Goal: Task Accomplishment & Management: Use online tool/utility

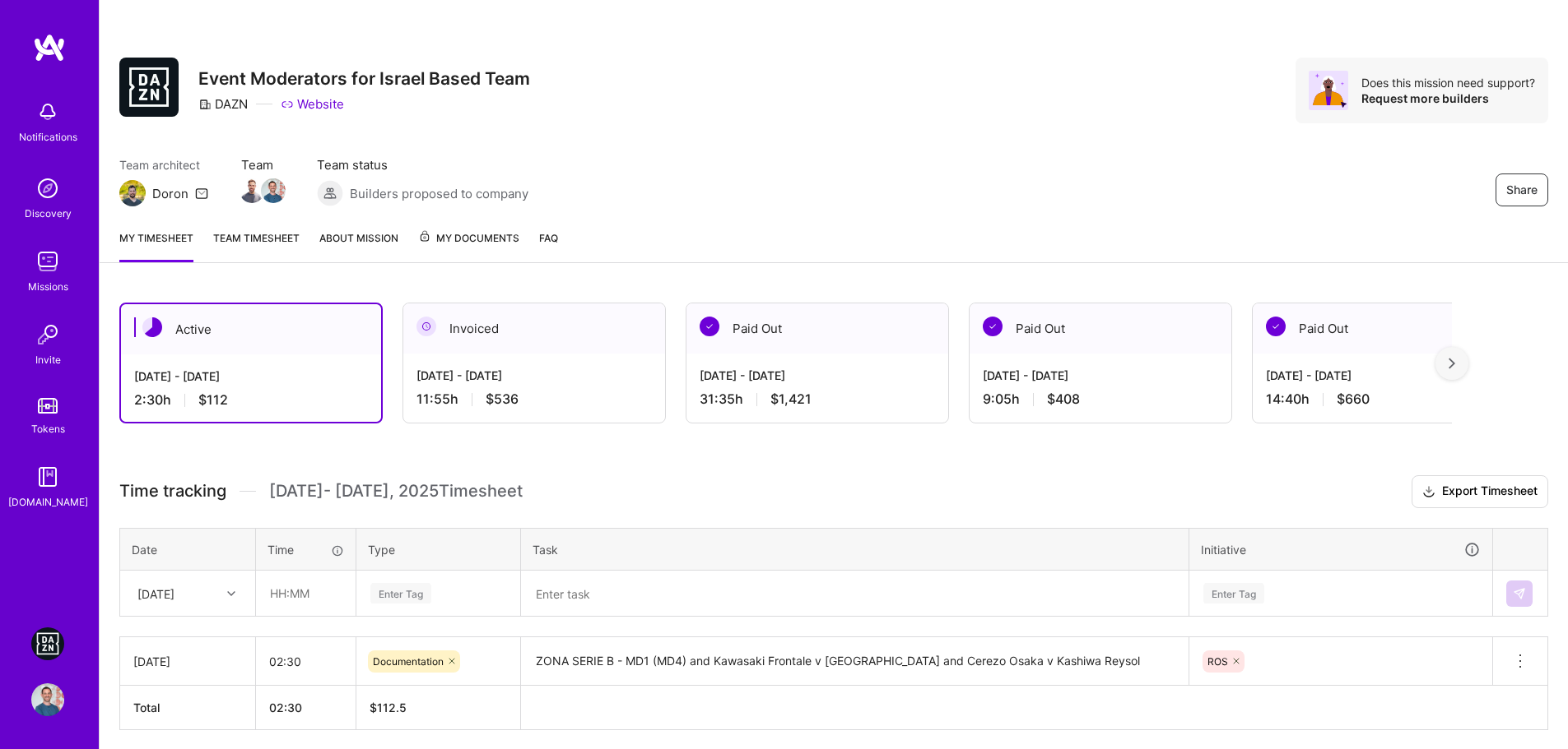
scroll to position [62, 0]
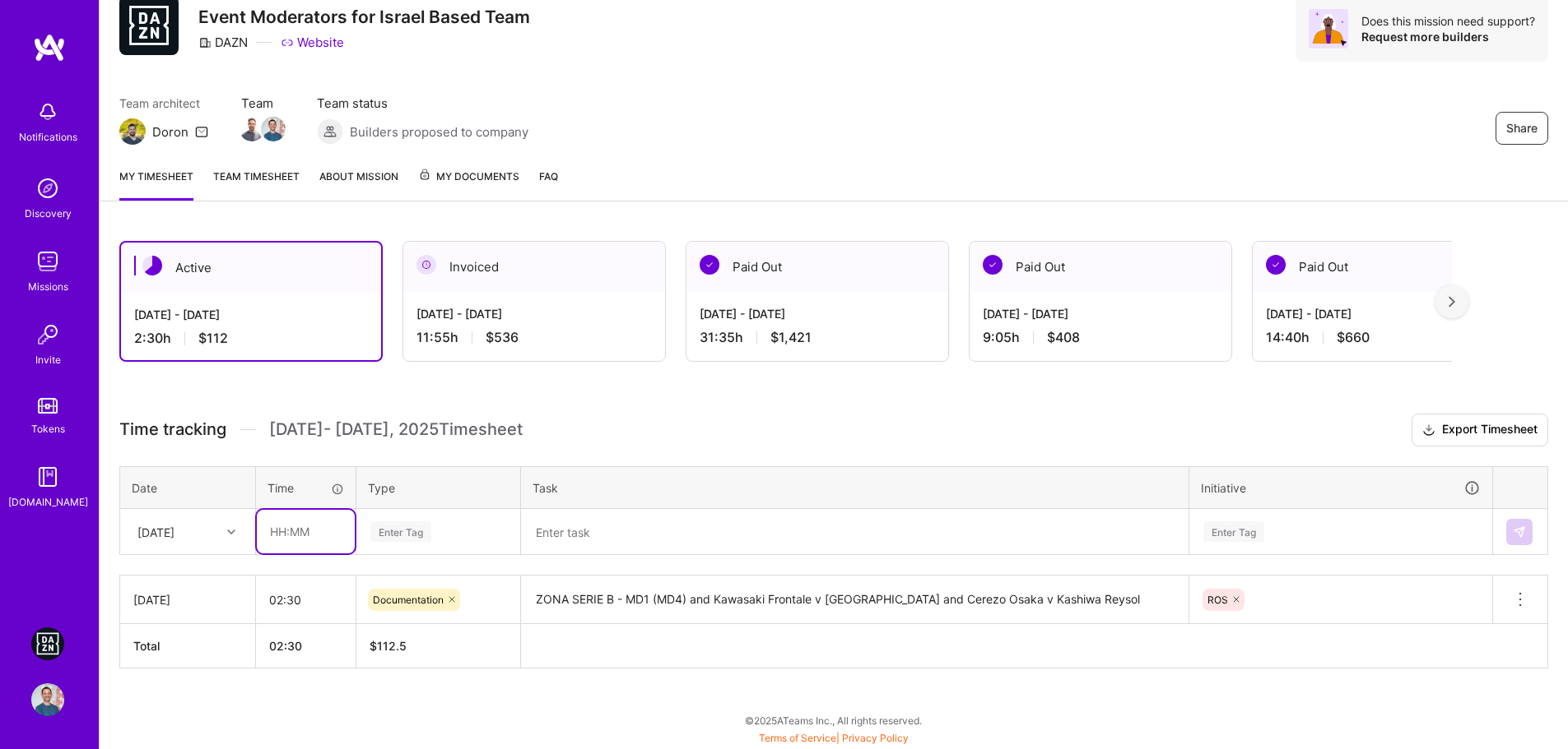
click at [292, 534] on input "text" at bounding box center [305, 532] width 98 height 44
type input "00:40"
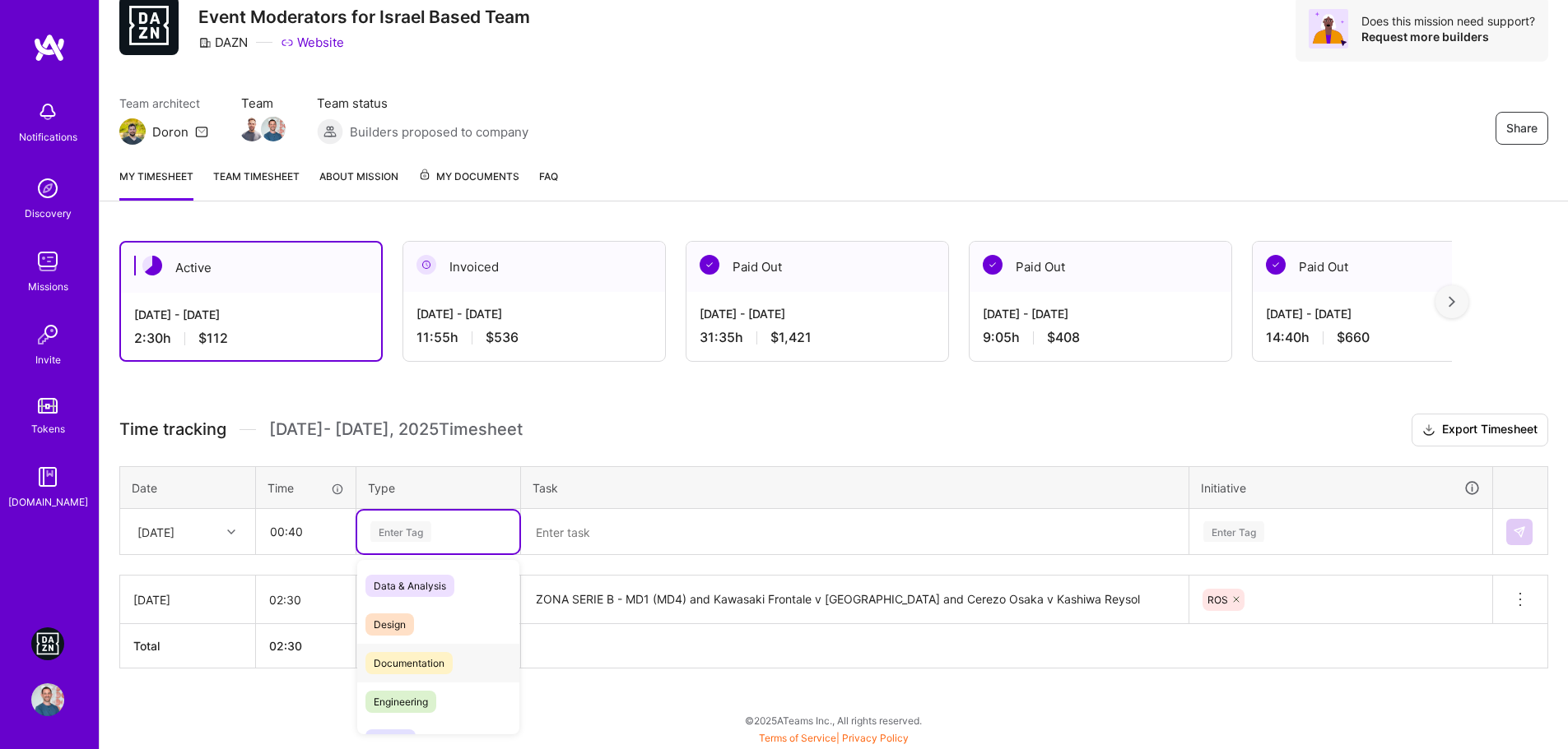
click at [404, 664] on span "Documentation" at bounding box center [408, 663] width 87 height 22
click at [594, 541] on textarea at bounding box center [854, 532] width 664 height 43
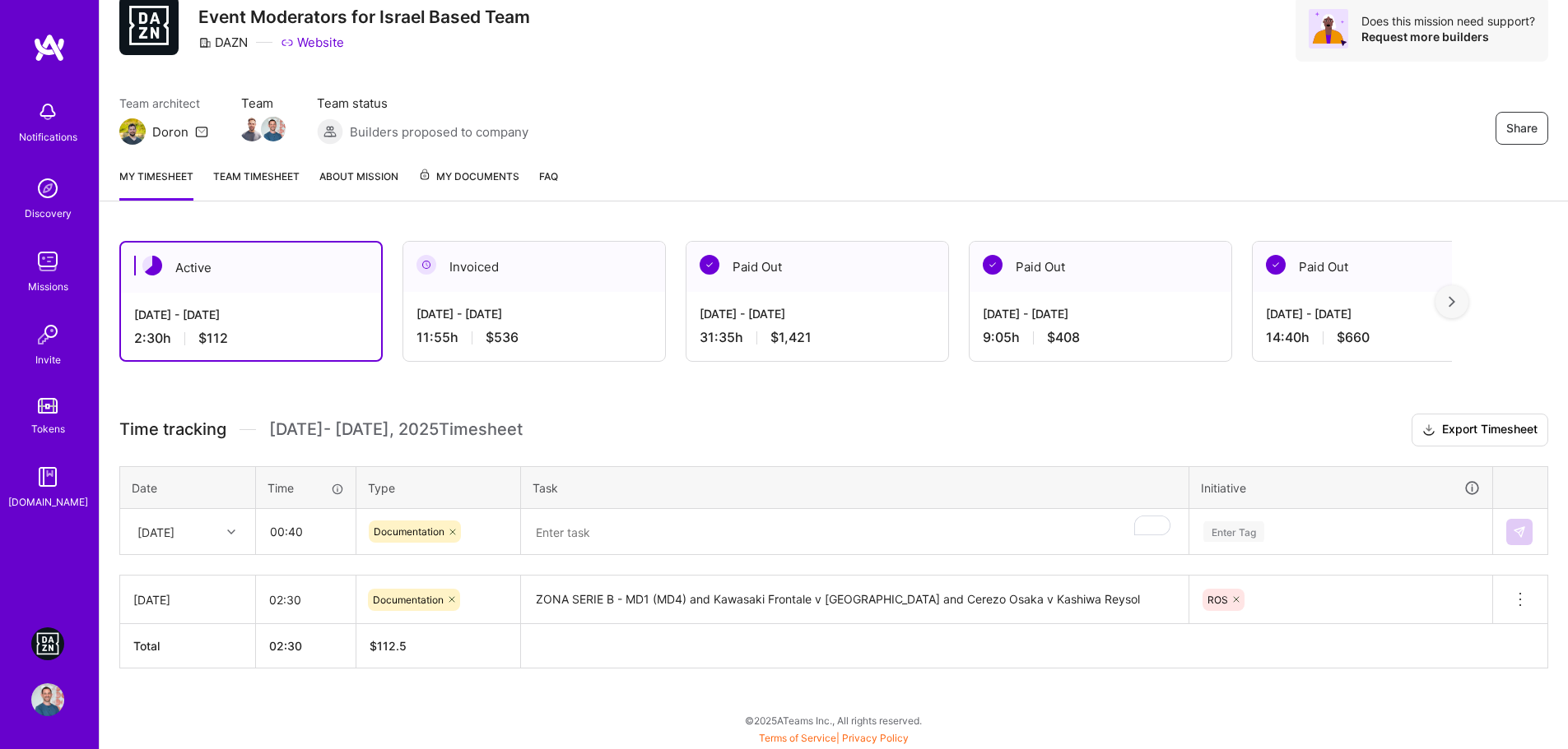
click at [746, 532] on textarea "To enrich screen reader interactions, please activate Accessibility in Grammarl…" at bounding box center [854, 532] width 664 height 44
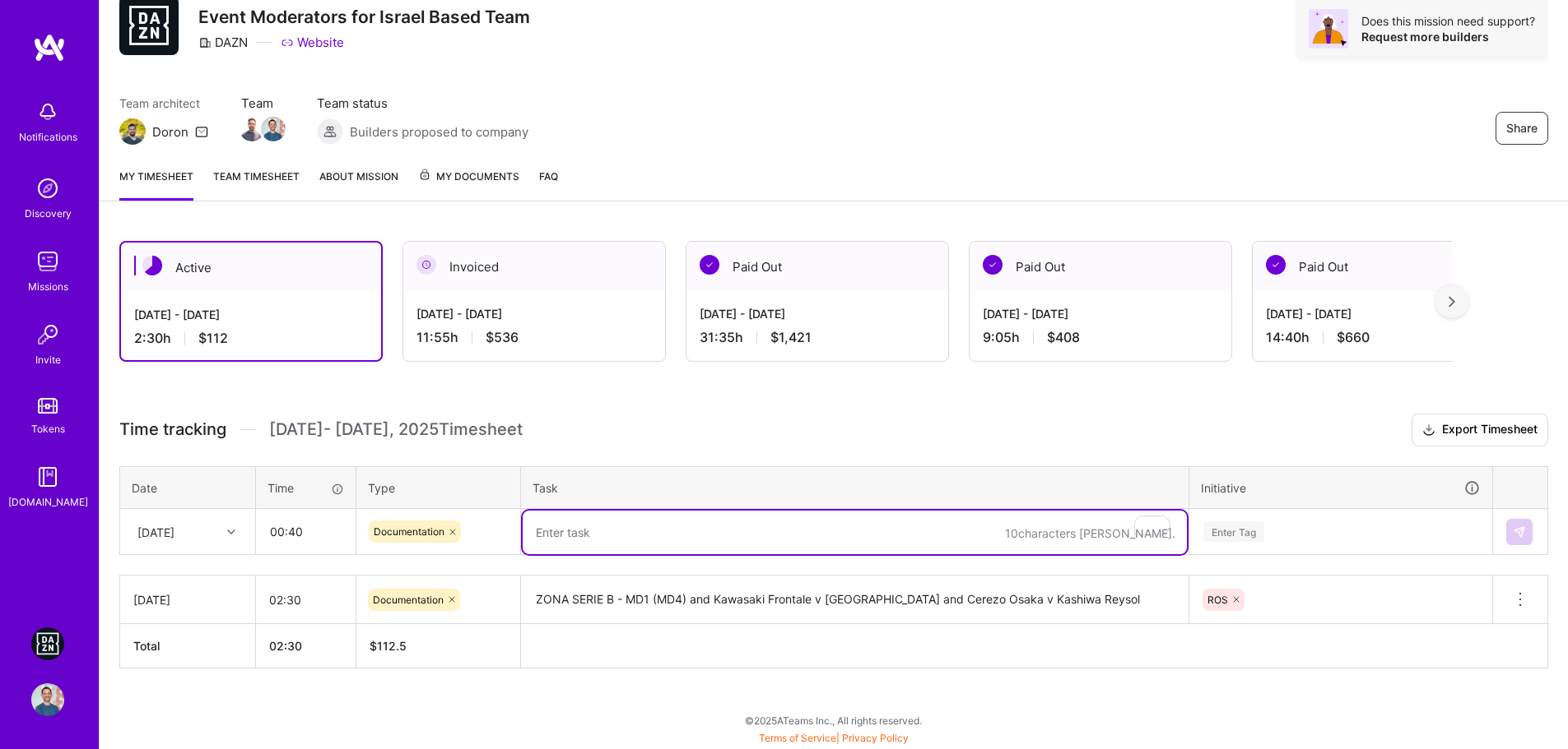
paste textarea "Borussia Dortmund v [GEOGRAPHIC_DATA] Chat"
type textarea "Borussia Dortmund v [GEOGRAPHIC_DATA]"
click at [1241, 526] on div "Time tracking [DATE] - [DATE] Timesheet Export Timesheet Date Time Type Task In…" at bounding box center [833, 540] width 1429 height 255
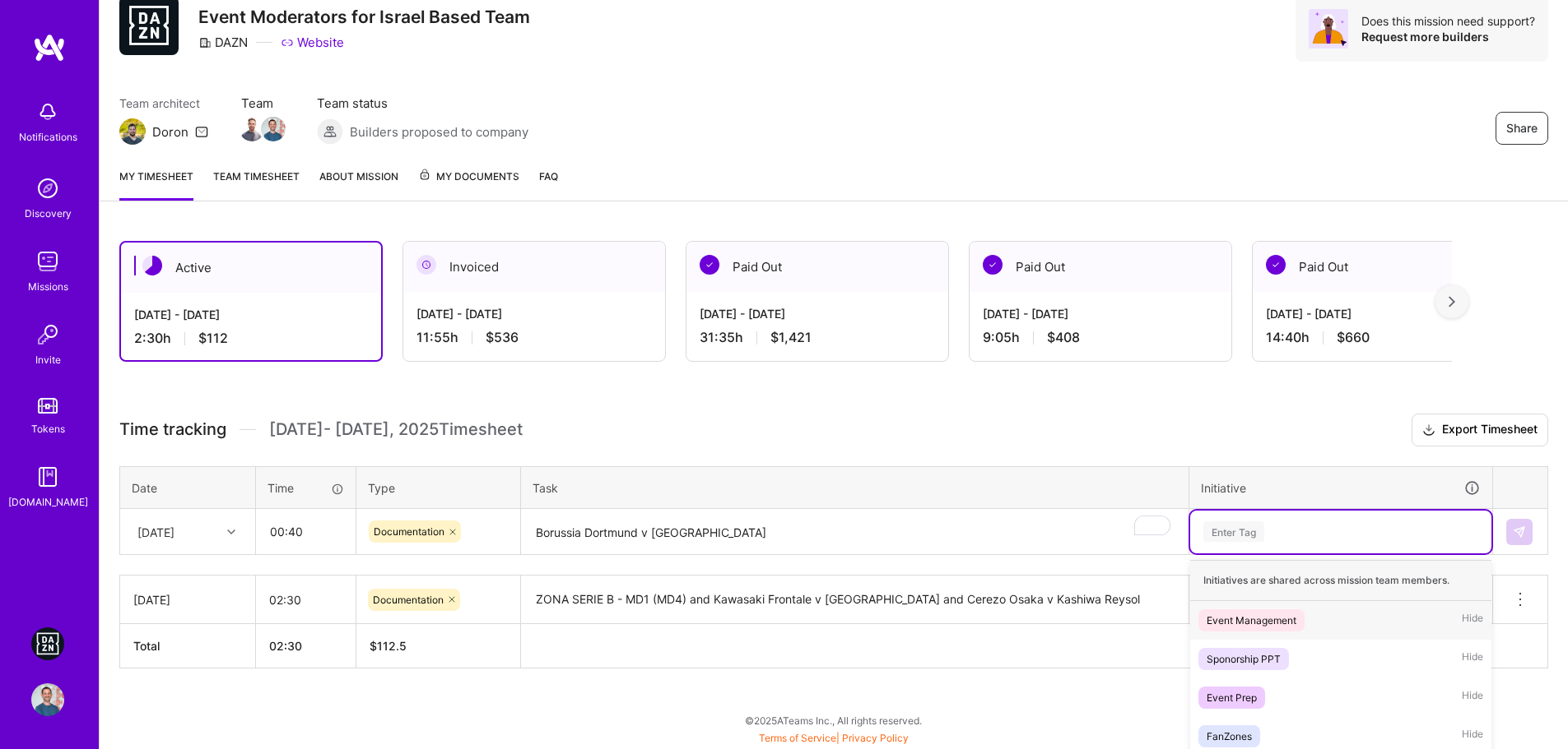
scroll to position [146, 0]
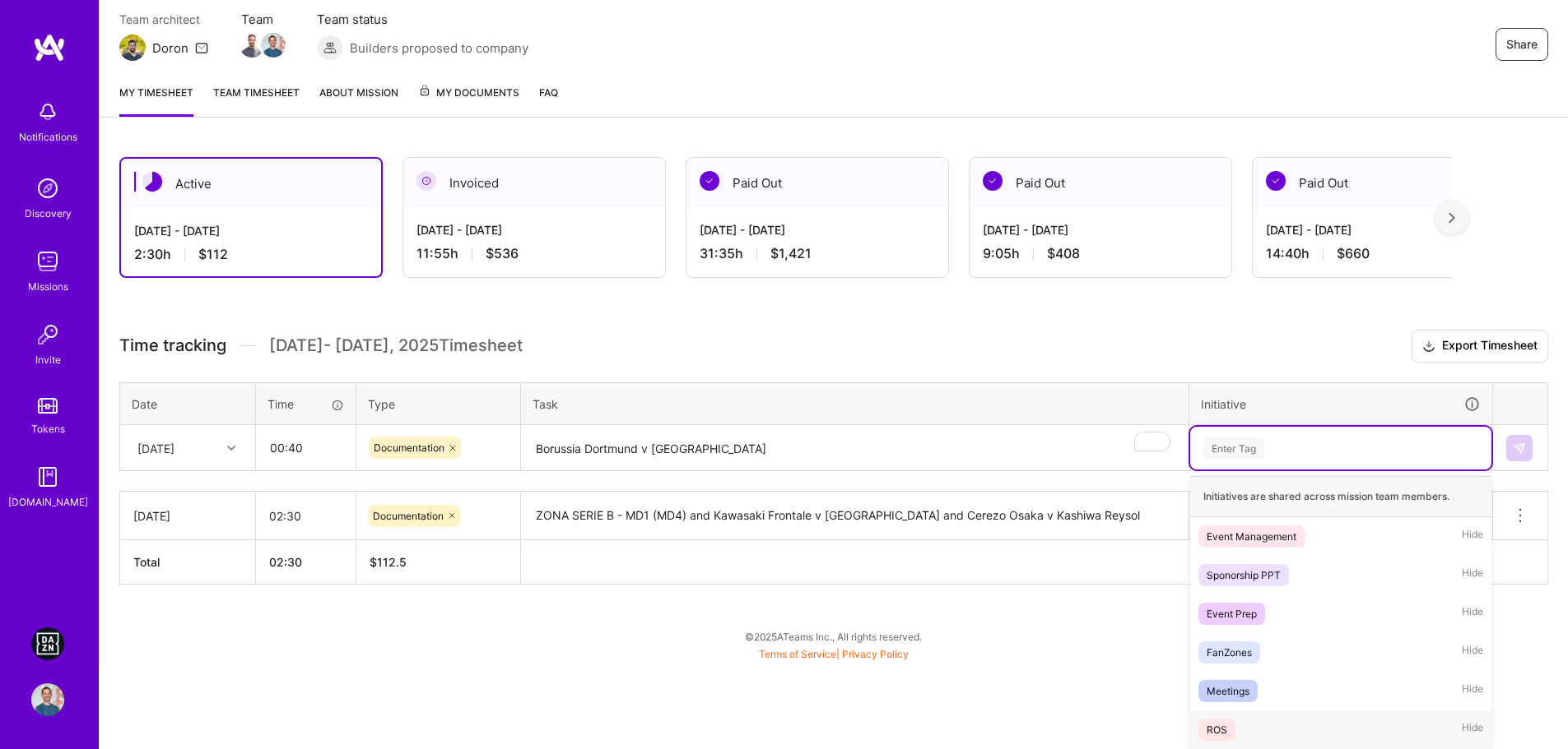
click at [1260, 728] on div "ROS Hide" at bounding box center [1340, 729] width 301 height 38
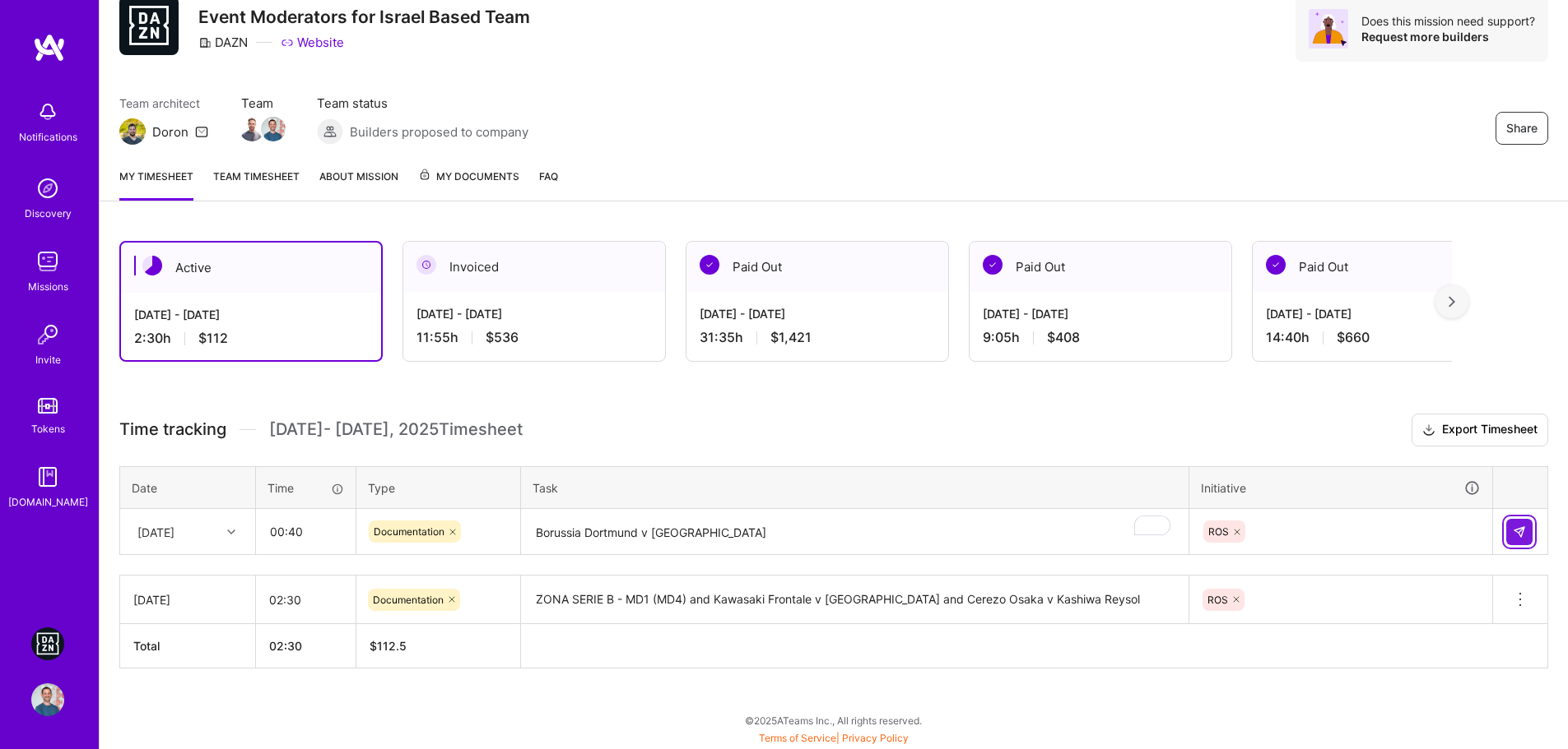
click at [1520, 532] on img at bounding box center [1519, 532] width 13 height 13
